Goal: Information Seeking & Learning: Learn about a topic

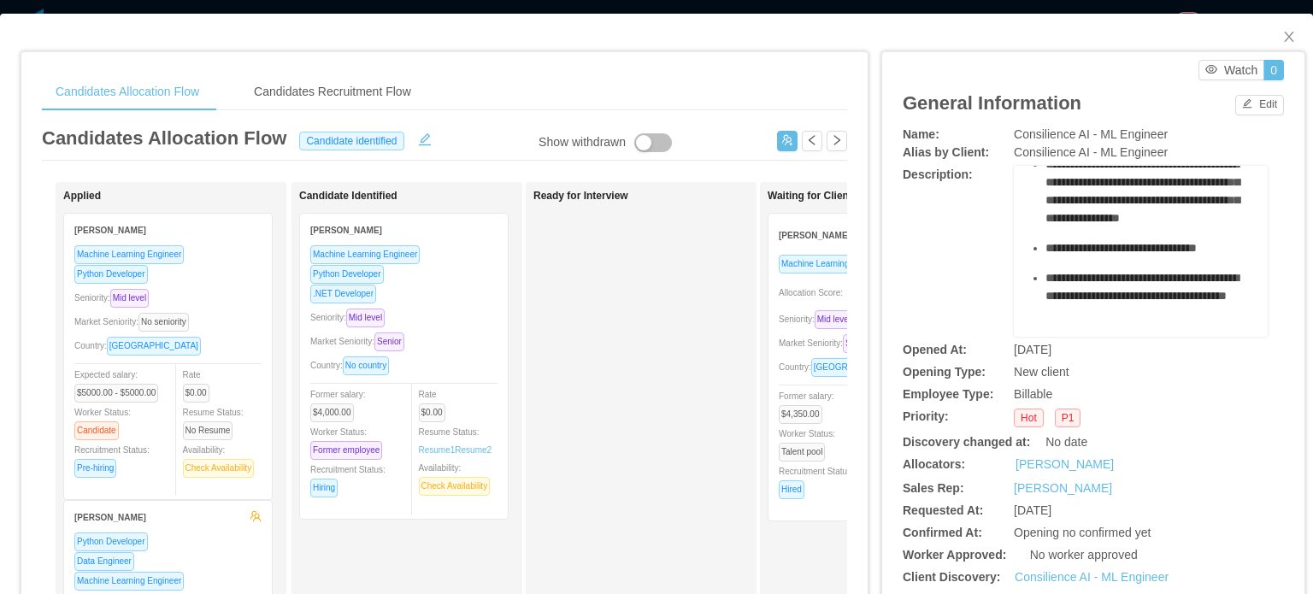
scroll to position [899, 0]
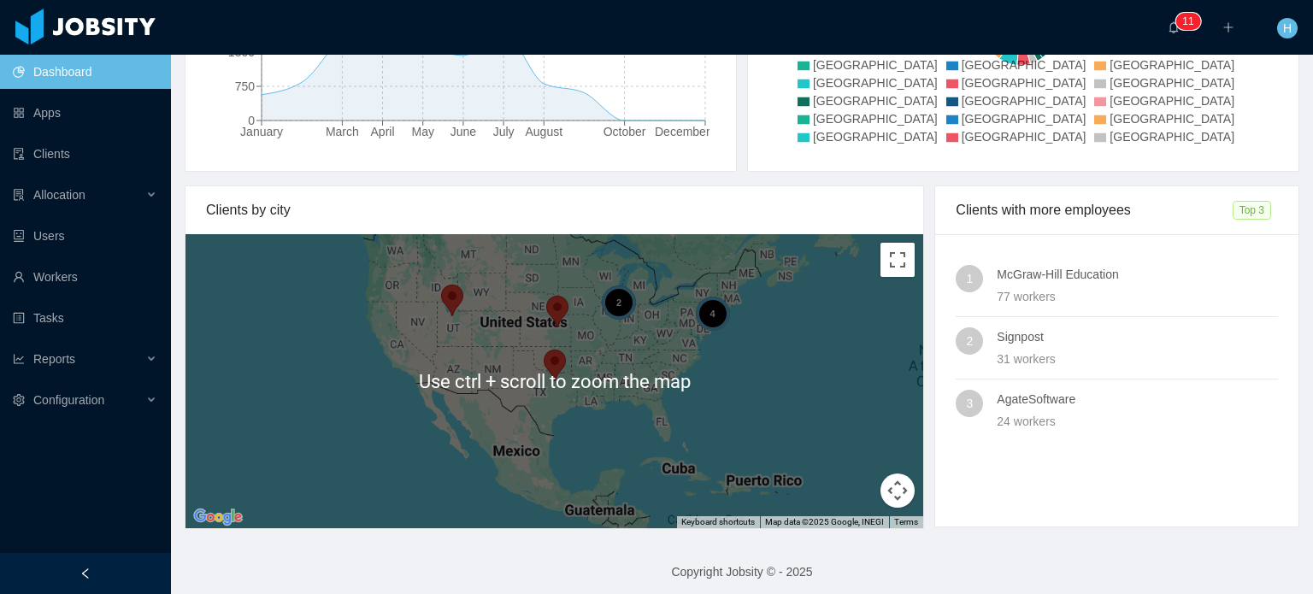
scroll to position [375, 0]
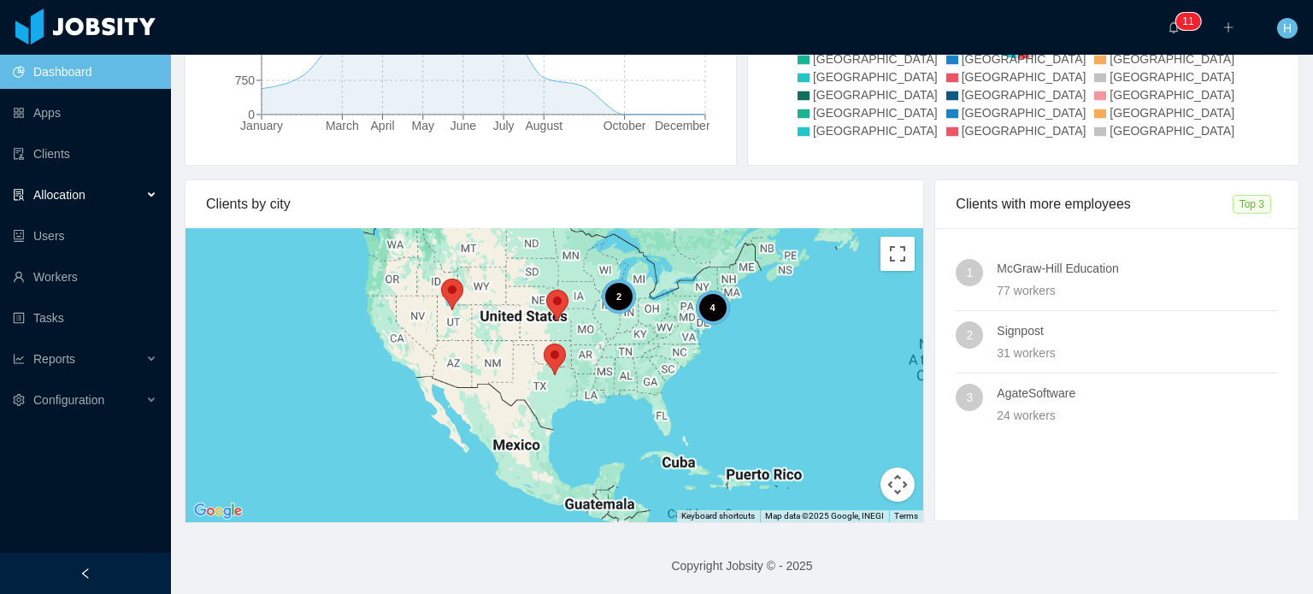
click at [88, 203] on div "Allocation" at bounding box center [85, 195] width 171 height 34
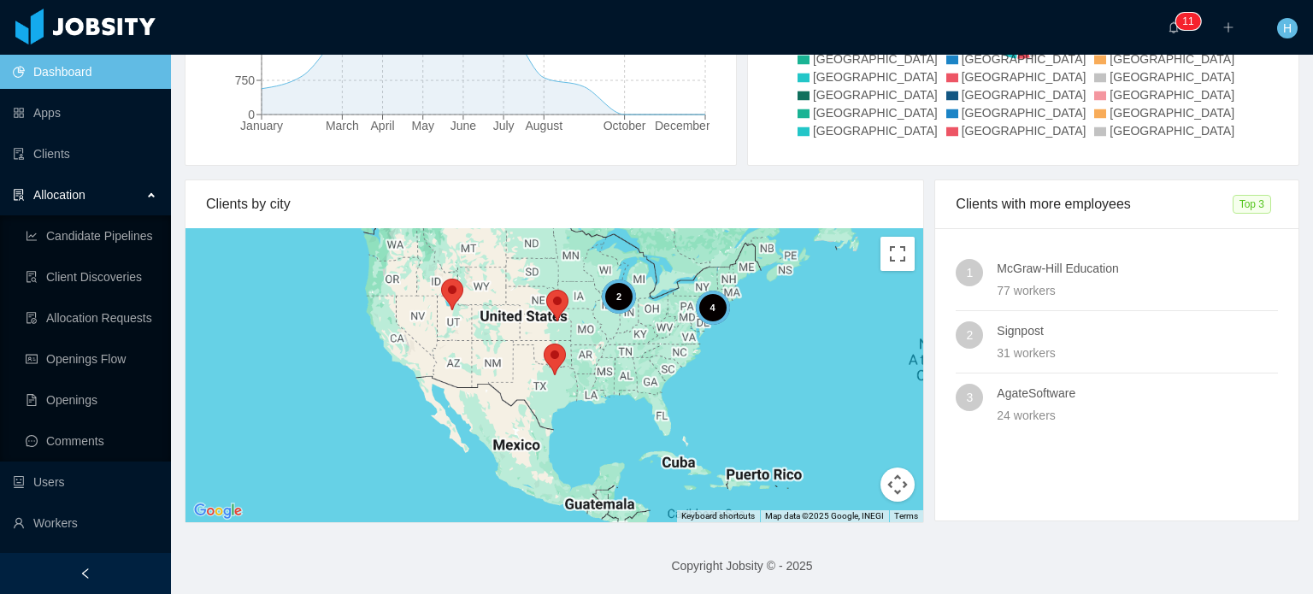
click at [88, 203] on div "Allocation" at bounding box center [85, 195] width 171 height 34
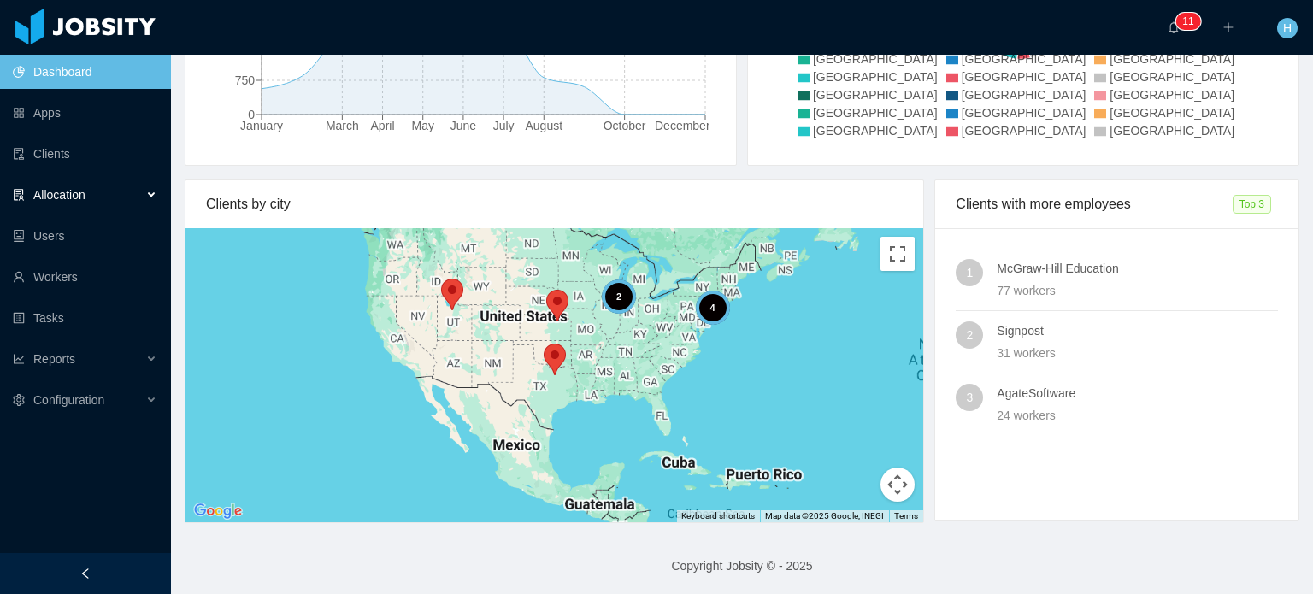
click at [88, 203] on div "Allocation" at bounding box center [85, 195] width 171 height 34
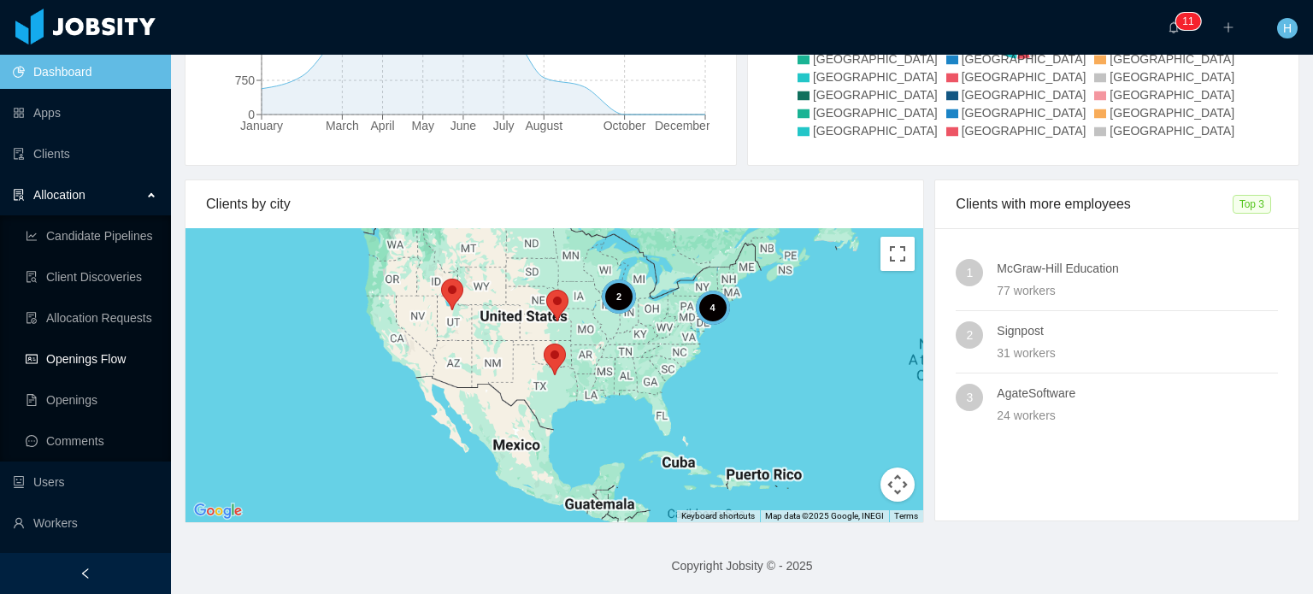
click at [94, 368] on link "Openings Flow" at bounding box center [92, 359] width 132 height 34
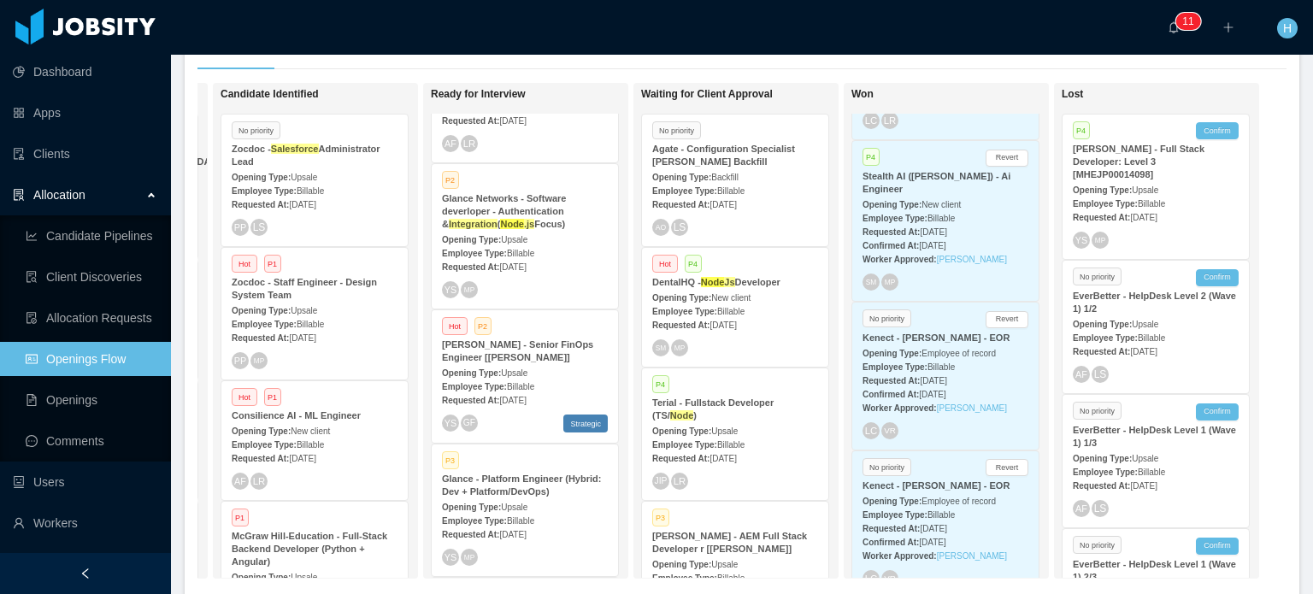
scroll to position [855, 0]
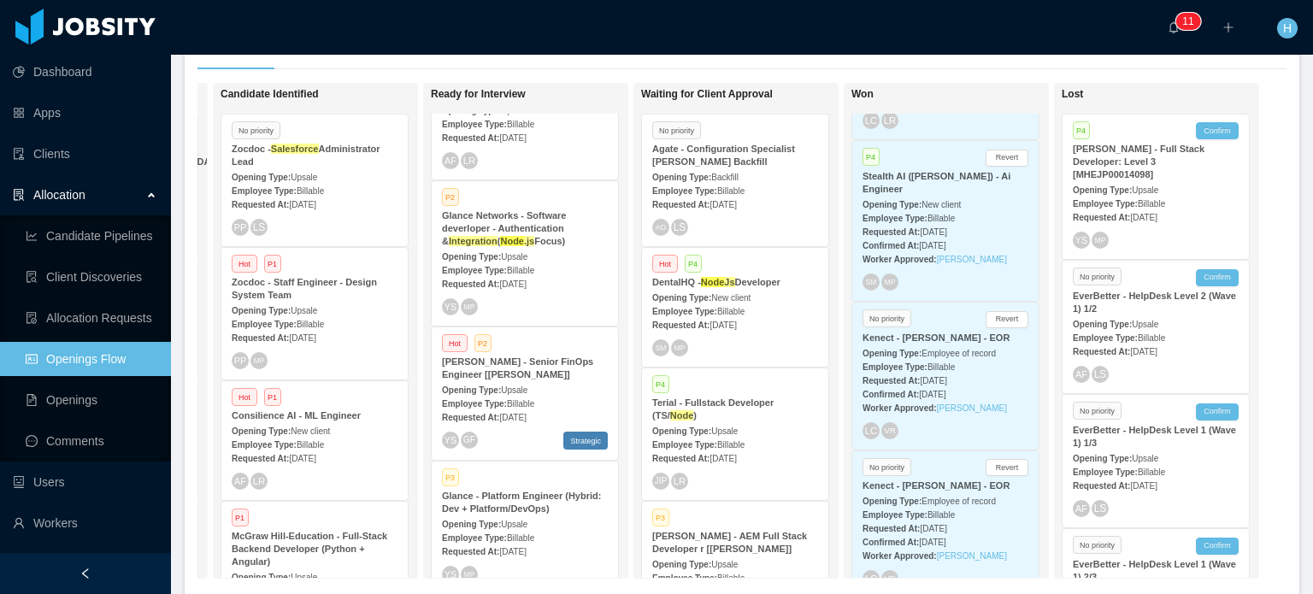
click at [526, 219] on strong "Glance Networks - Software deverloper - Authentication & Integration ( Node .js…" at bounding box center [504, 228] width 125 height 36
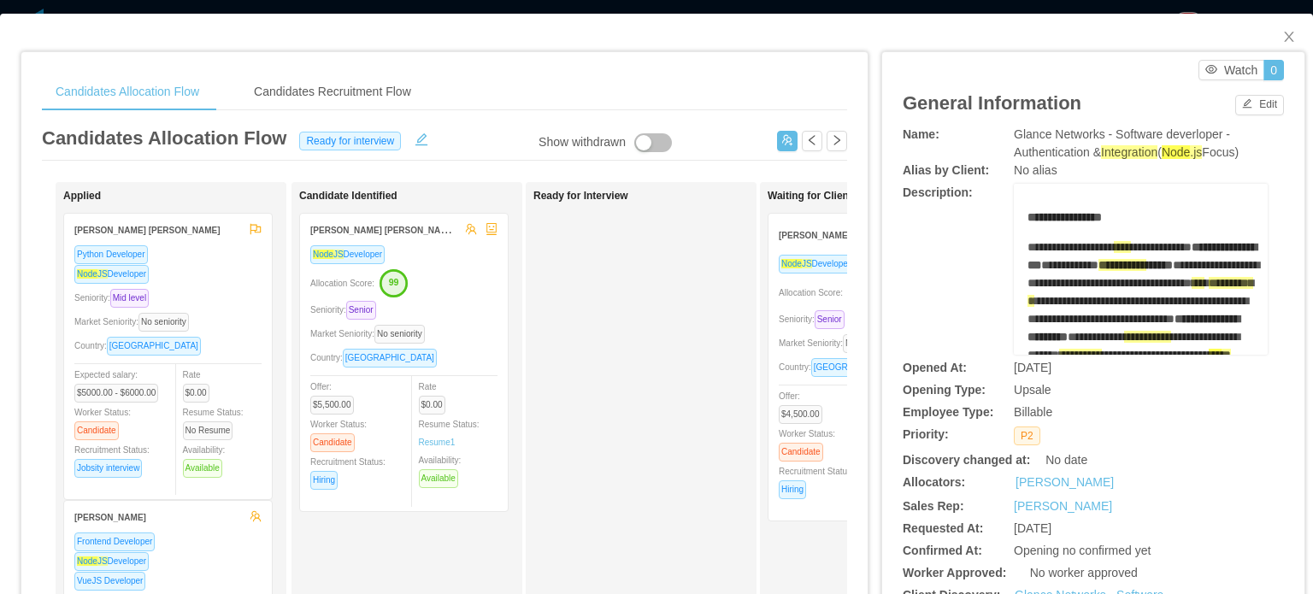
drag, startPoint x: 361, startPoint y: 235, endPoint x: 349, endPoint y: 236, distance: 12.0
click at [349, 236] on div "Gustavo Diogo Silva" at bounding box center [383, 230] width 146 height 32
click at [348, 228] on strong "Gustavo Diogo Silva" at bounding box center [383, 229] width 146 height 14
click at [362, 300] on div "Seniority: Senior" at bounding box center [403, 310] width 187 height 20
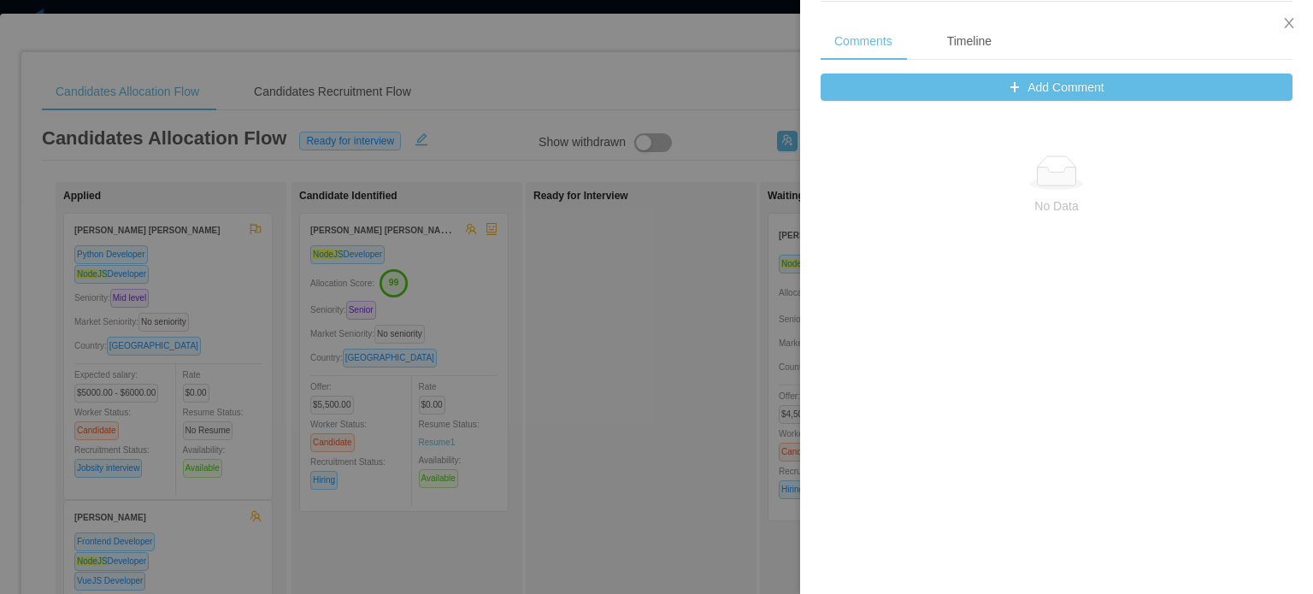
scroll to position [684, 0]
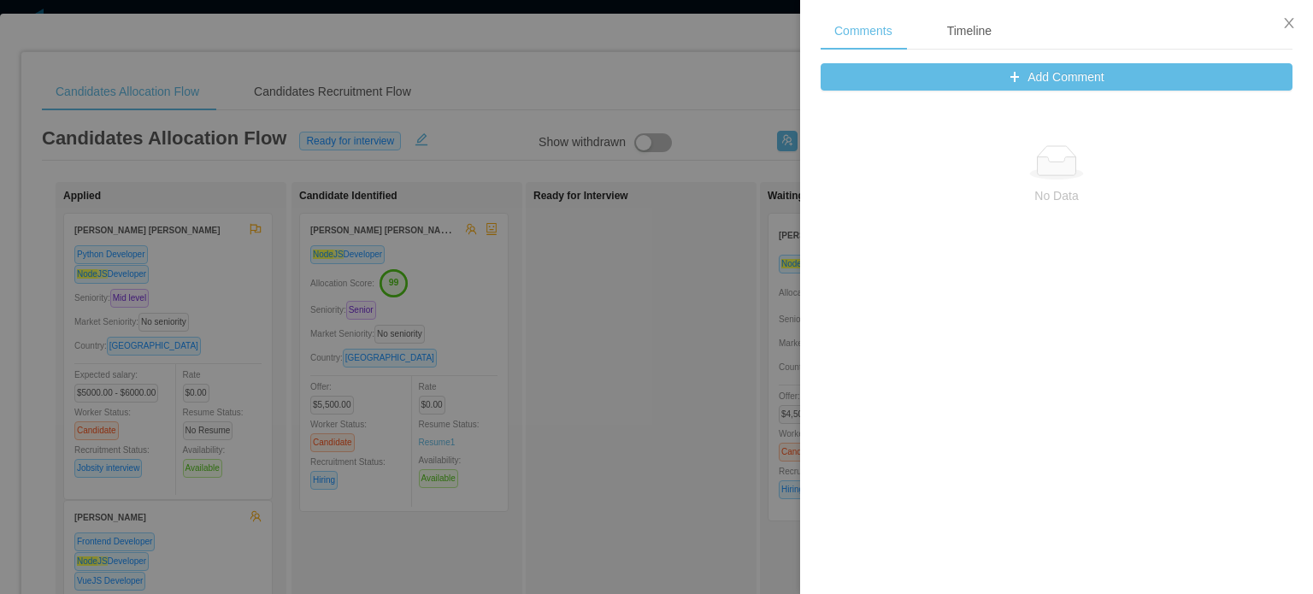
click at [713, 293] on div at bounding box center [656, 297] width 1313 height 594
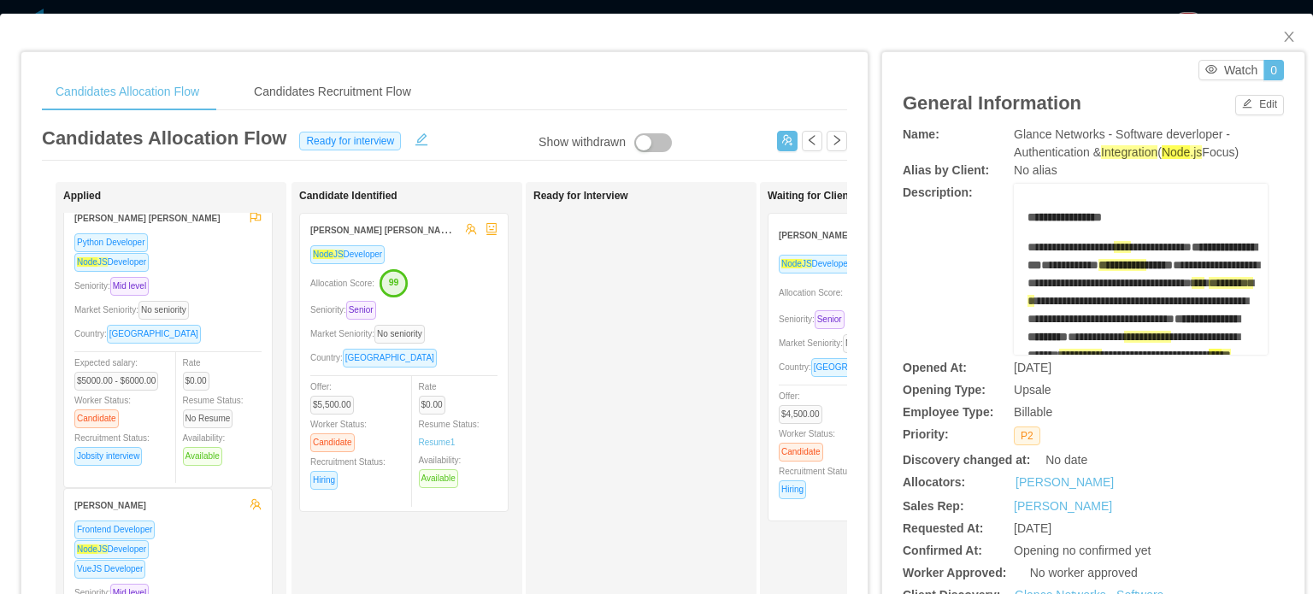
scroll to position [0, 0]
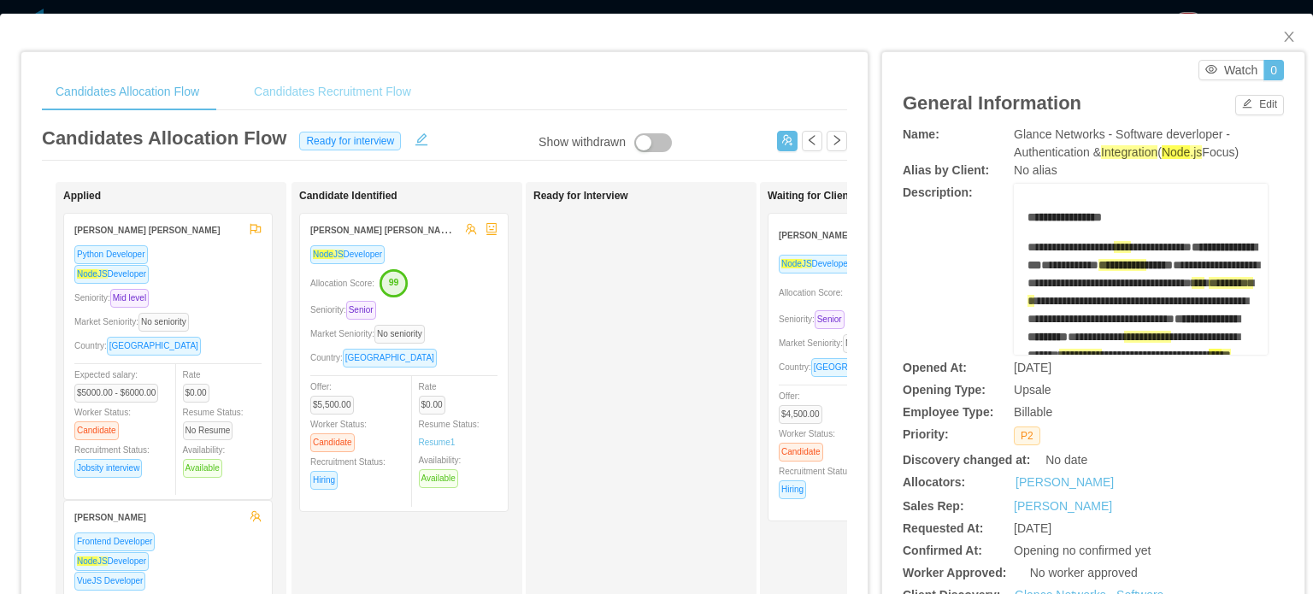
click at [379, 84] on div "Candidates Recruitment Flow" at bounding box center [332, 92] width 185 height 38
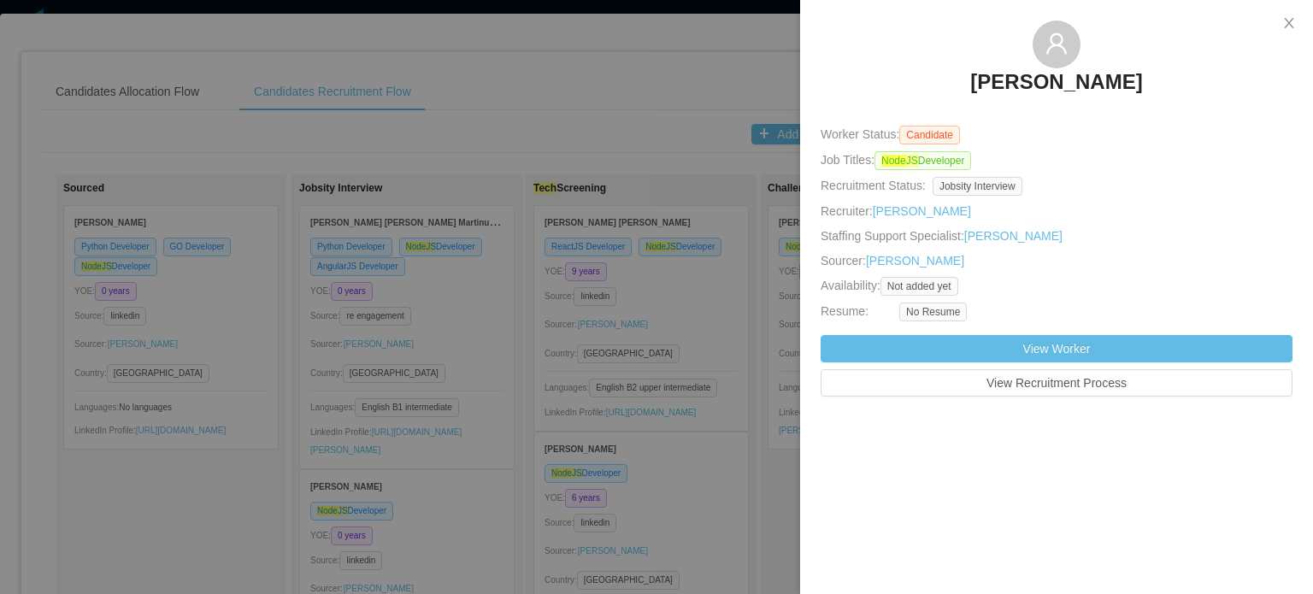
click at [1073, 68] on div "Luana Oliveira" at bounding box center [1057, 63] width 472 height 85
click at [1070, 81] on h3 "Luana Oliveira" at bounding box center [1056, 81] width 172 height 27
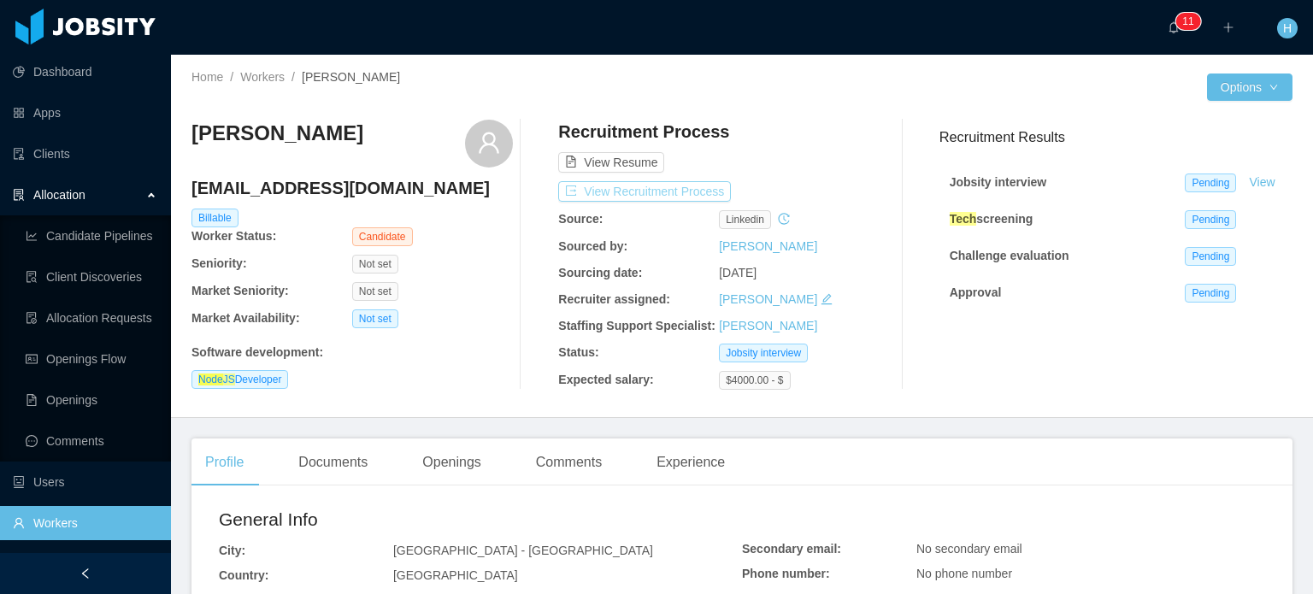
click at [649, 183] on button "View Recruitment Process" at bounding box center [644, 191] width 173 height 21
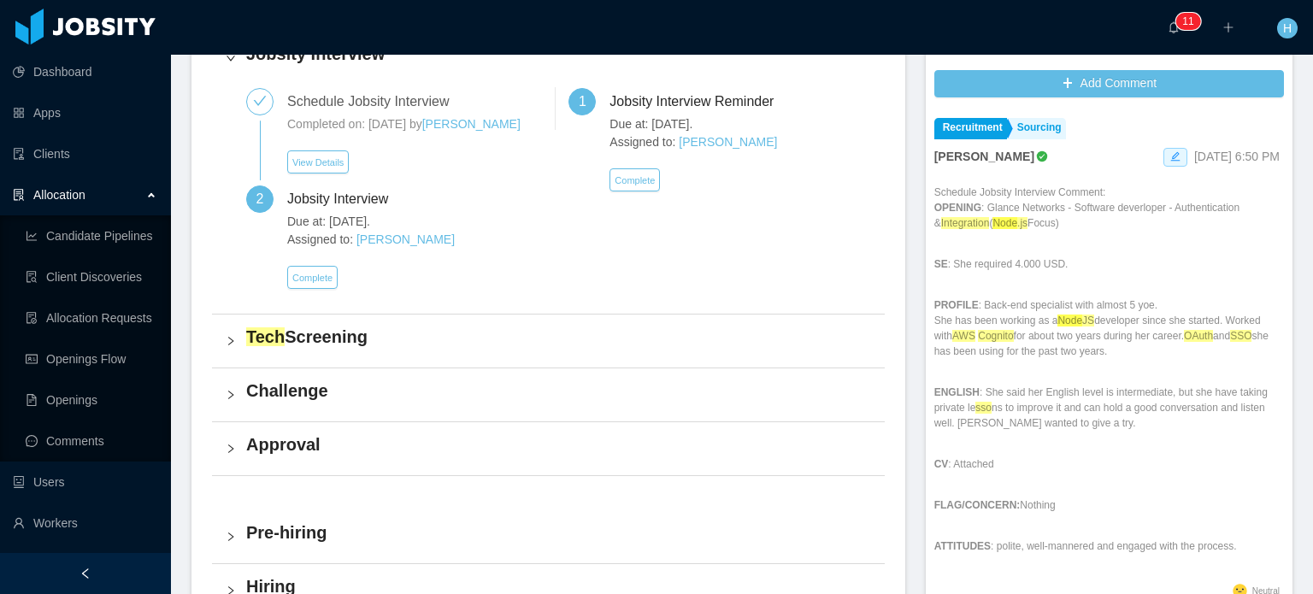
scroll to position [513, 0]
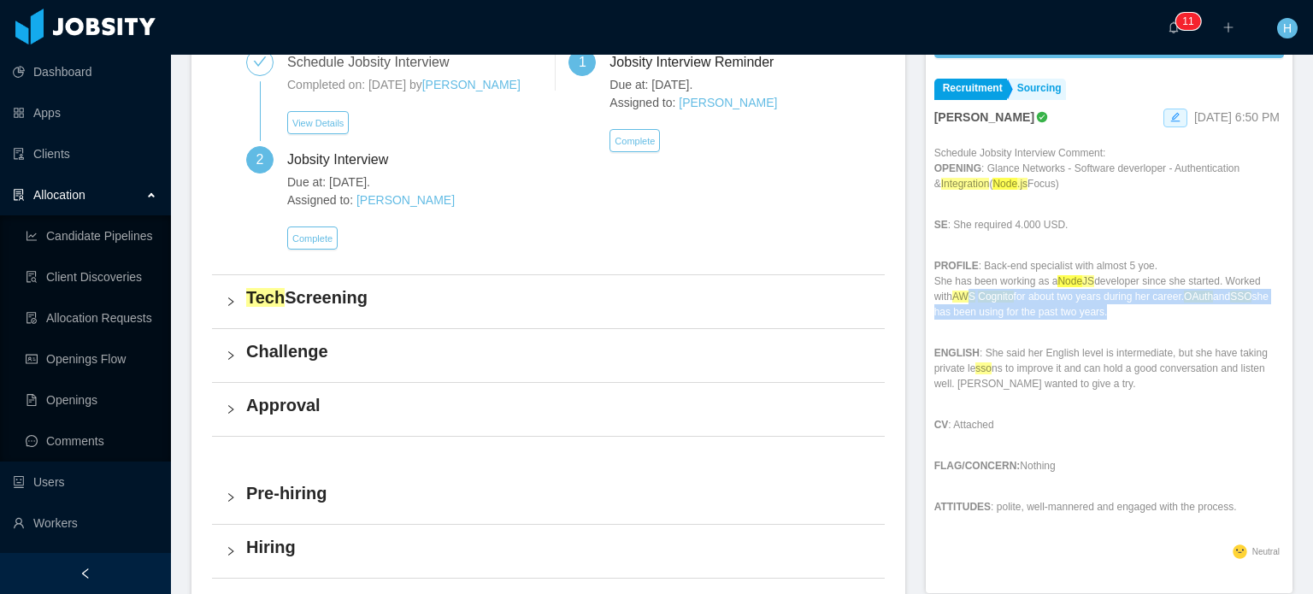
drag, startPoint x: 1077, startPoint y: 314, endPoint x: 943, endPoint y: 296, distance: 135.4
click at [943, 296] on p "PROFILE : Back-end specialist with almost 5 yoe. She has been working as a Node…" at bounding box center [1109, 289] width 350 height 62
click at [978, 298] on ah_el_jm_1757639839554 "Cognito" at bounding box center [995, 297] width 35 height 12
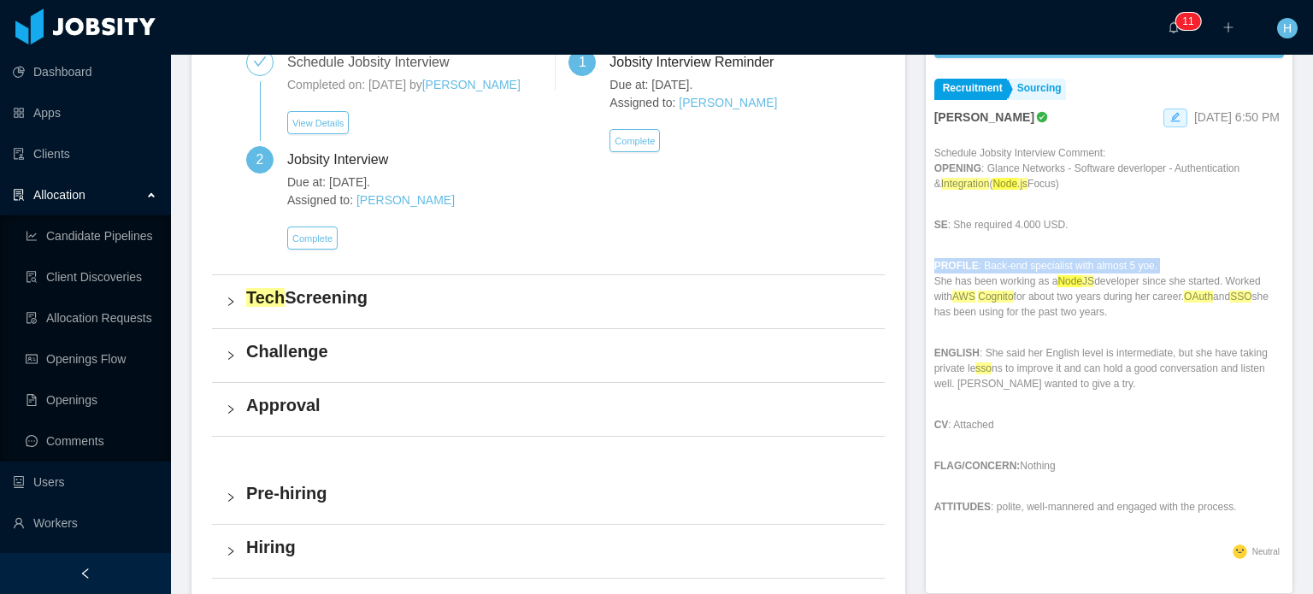
click at [978, 298] on ah_el_jm_1757639839554 "Cognito" at bounding box center [995, 297] width 35 height 12
click at [971, 305] on p "PROFILE : Back-end specialist with almost 5 yoe. She has been working as a Node…" at bounding box center [1109, 289] width 350 height 62
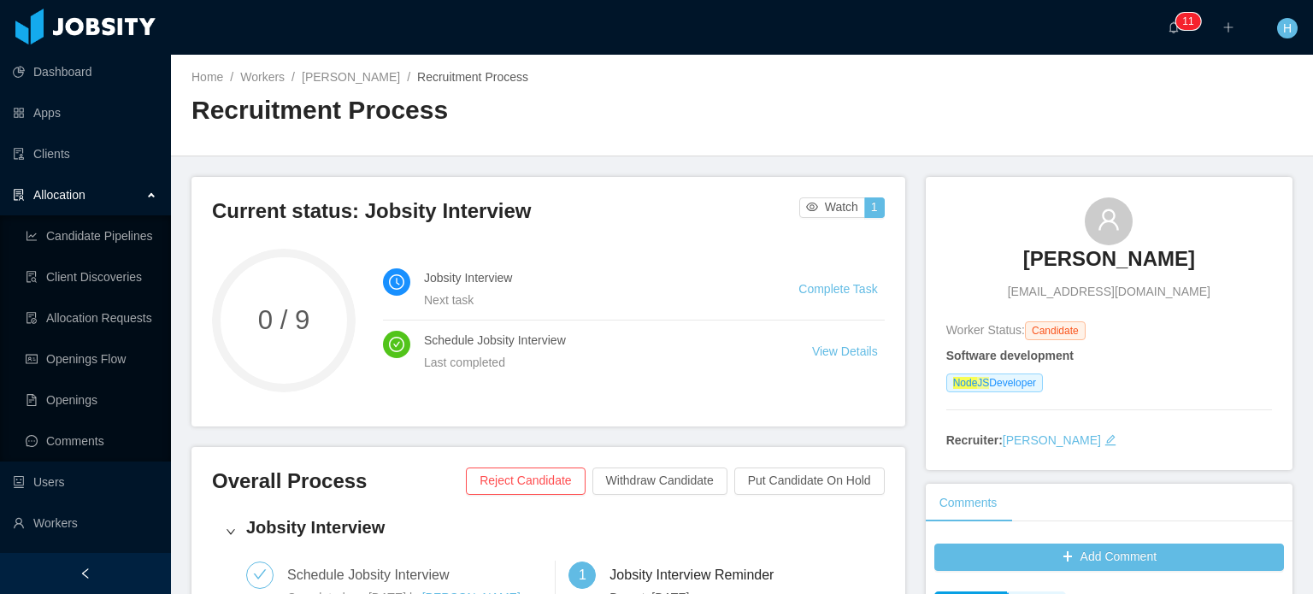
scroll to position [0, 0]
